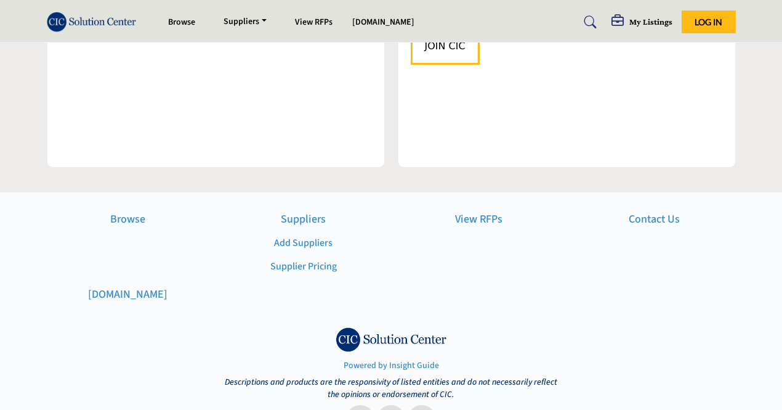
scroll to position [1546, 0]
click at [472, 211] on p "View RFPs" at bounding box center [479, 219] width 163 height 17
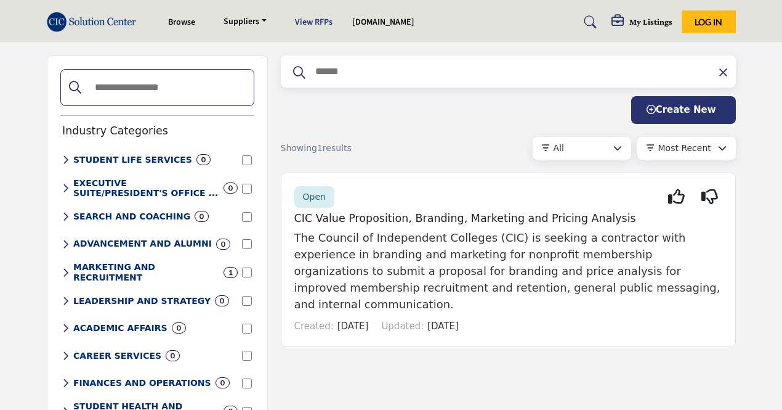
click at [312, 20] on link "View RFPs" at bounding box center [314, 22] width 38 height 12
click at [189, 22] on link "Browse" at bounding box center [181, 22] width 27 height 12
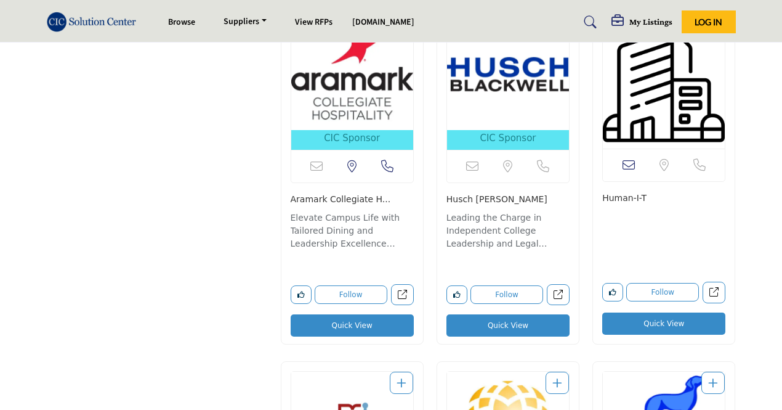
scroll to position [5991, 0]
